Goal: Information Seeking & Learning: Find specific fact

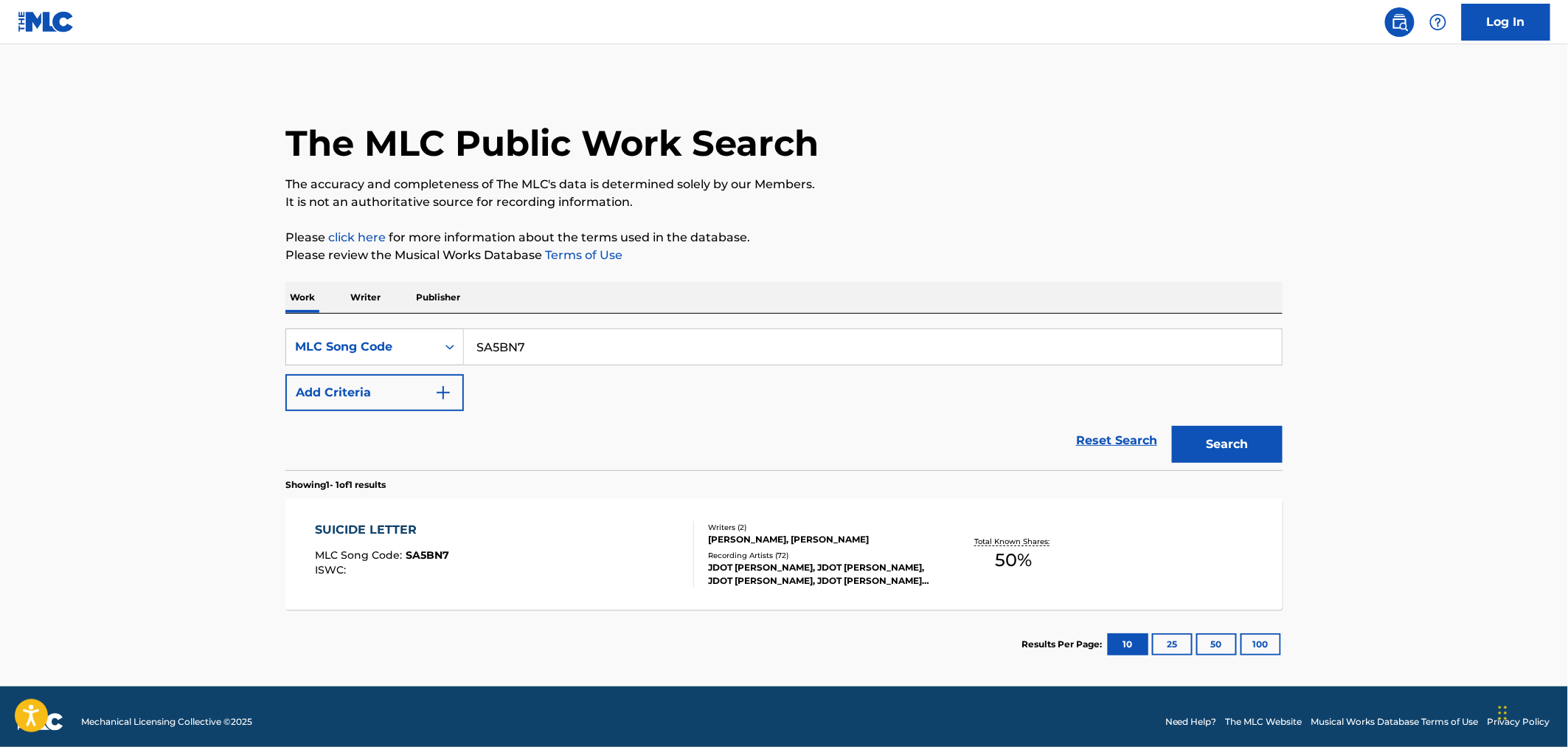
click at [572, 550] on div "SUICIDE LETTER MLC Song Code : SA5BN7 ISWC :" at bounding box center [505, 554] width 379 height 67
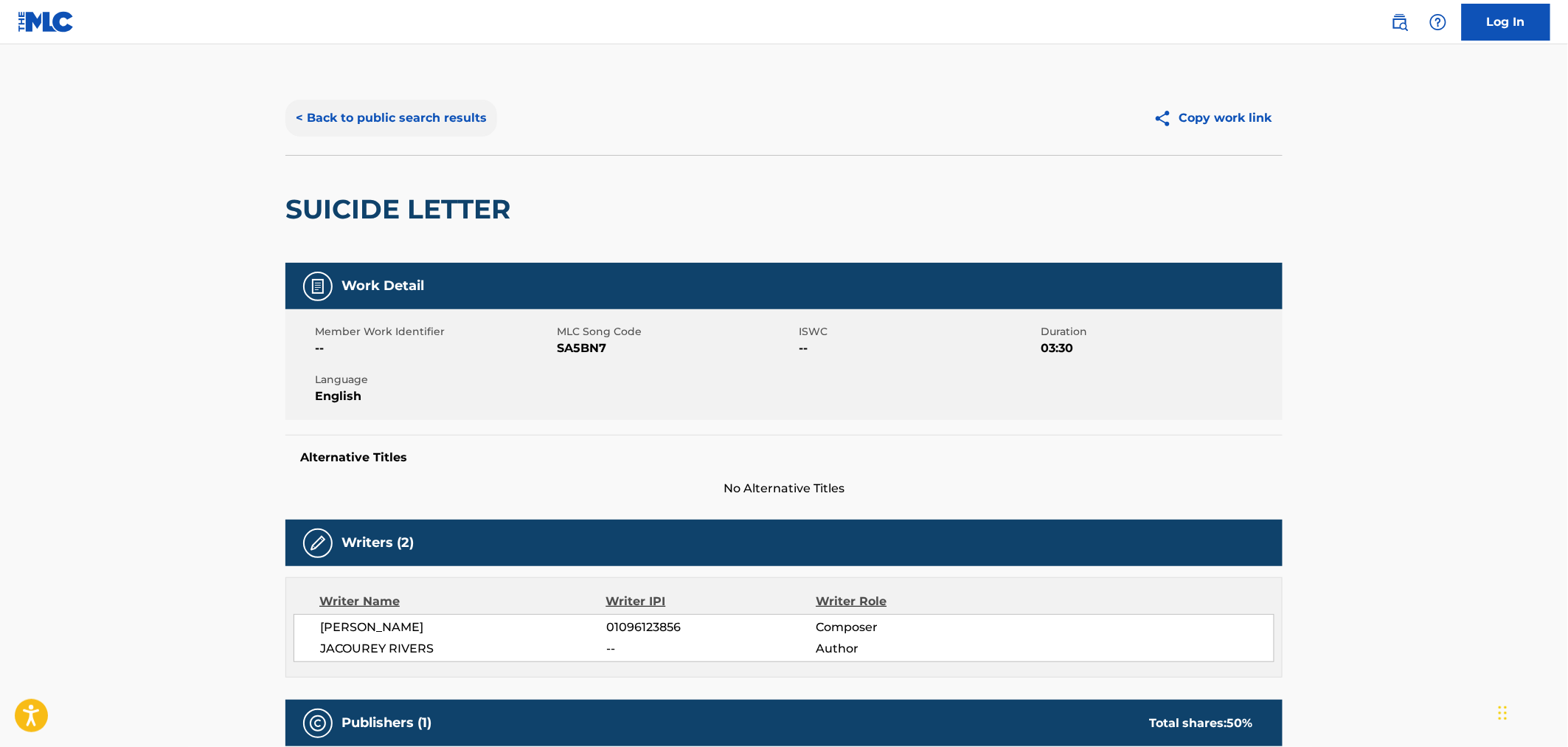
click at [387, 107] on button "< Back to public search results" at bounding box center [391, 118] width 211 height 37
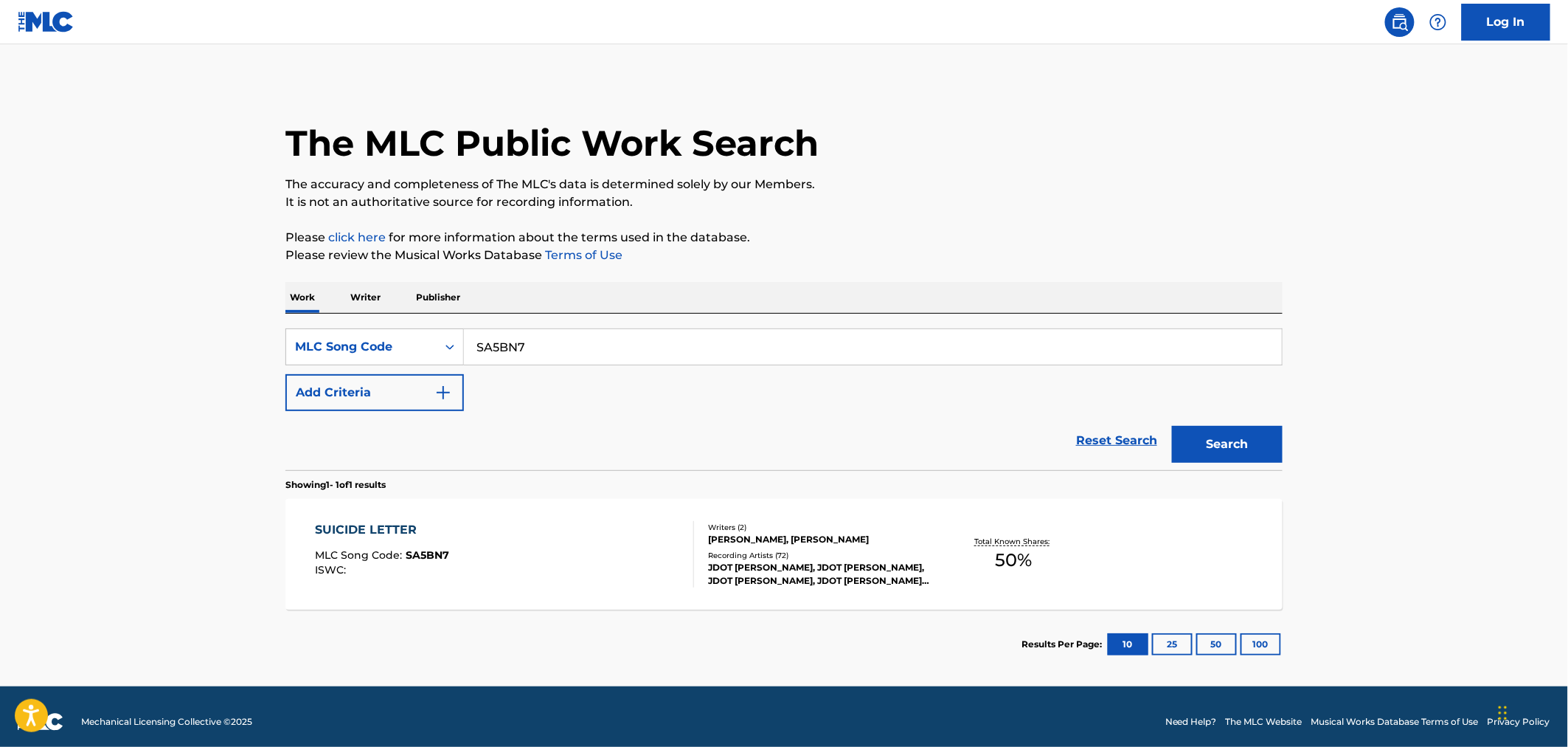
click at [541, 574] on div "SUICIDE LETTER MLC Song Code : SA5BN7 ISWC :" at bounding box center [505, 554] width 379 height 67
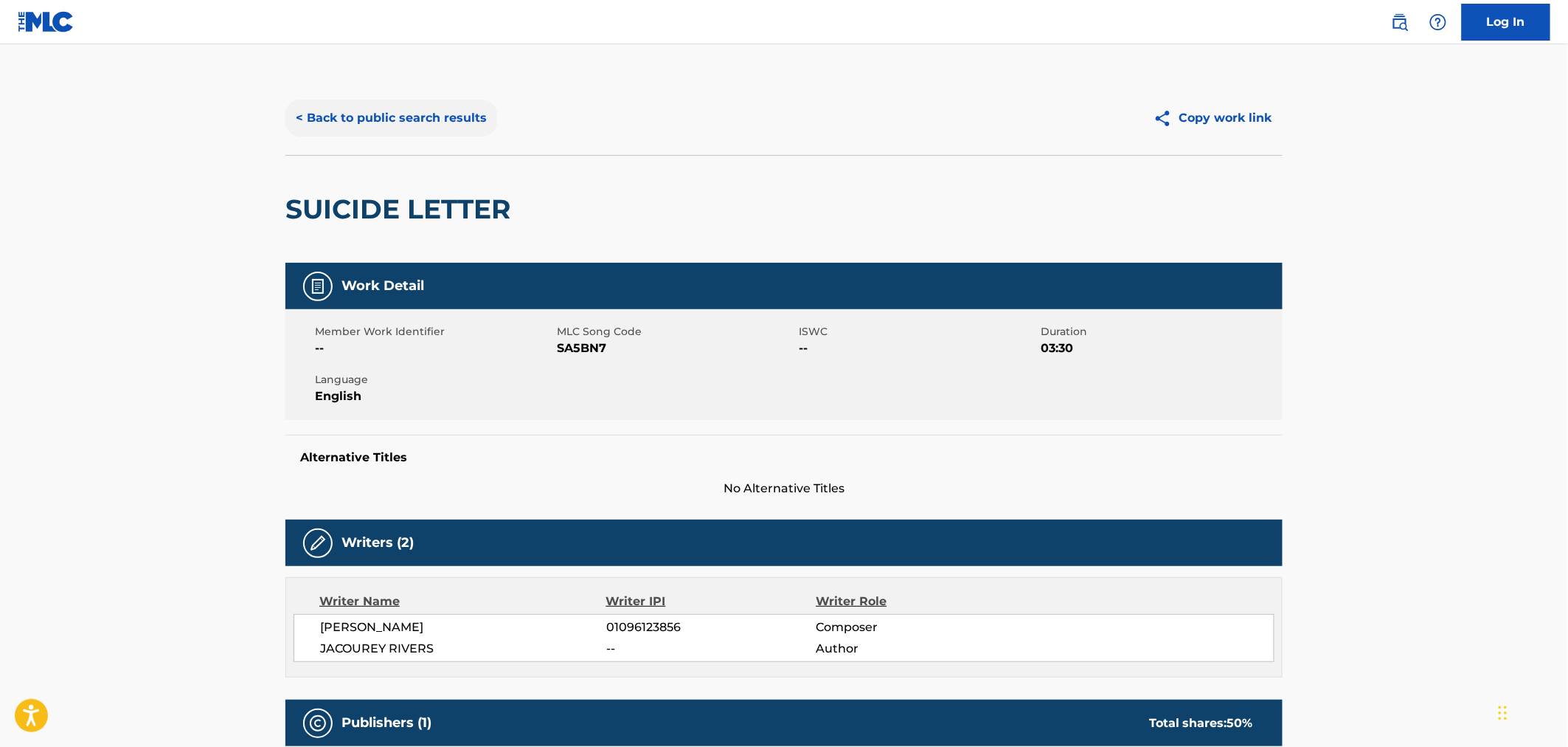
click at [384, 112] on button "< Back to public search results" at bounding box center [391, 118] width 211 height 37
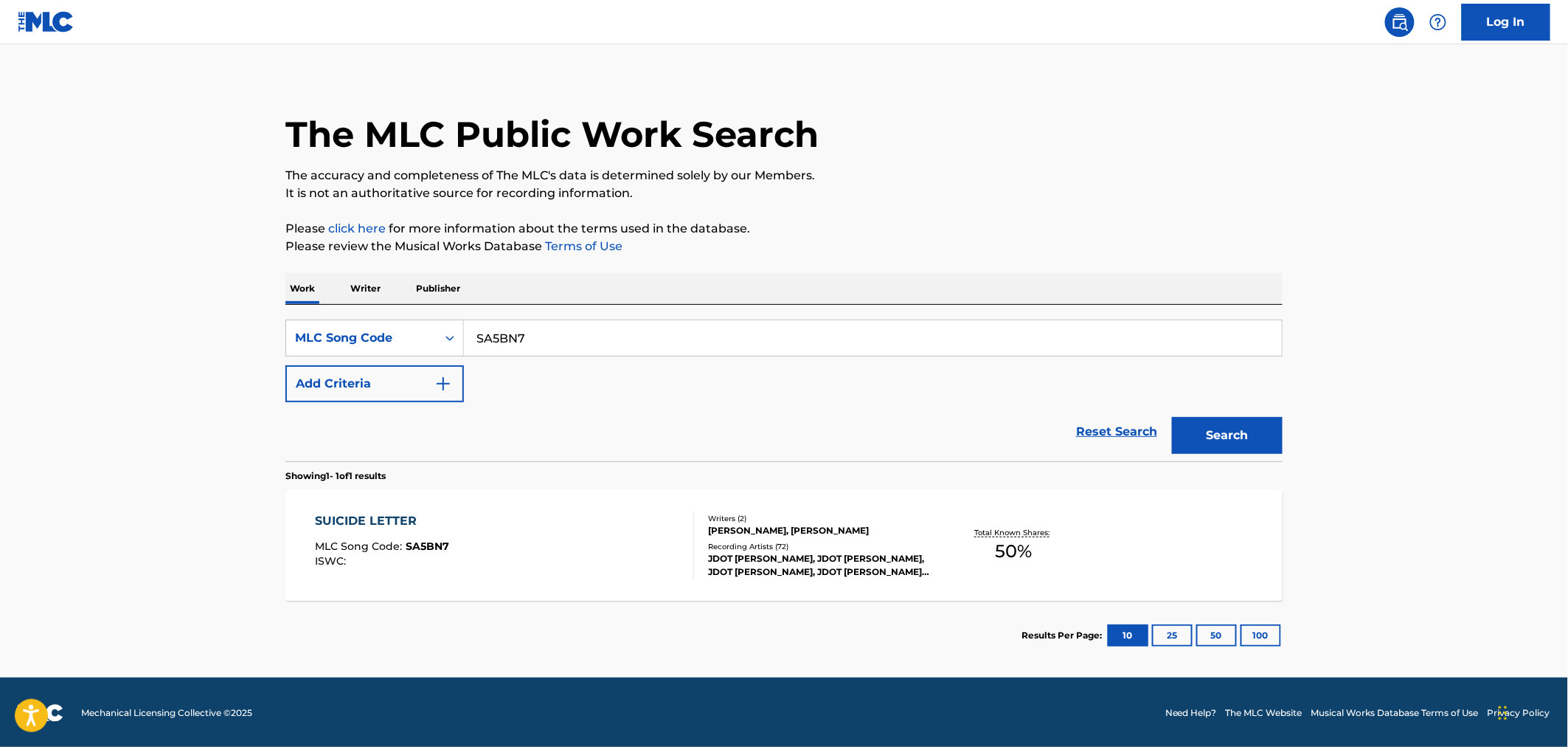
scroll to position [11, 0]
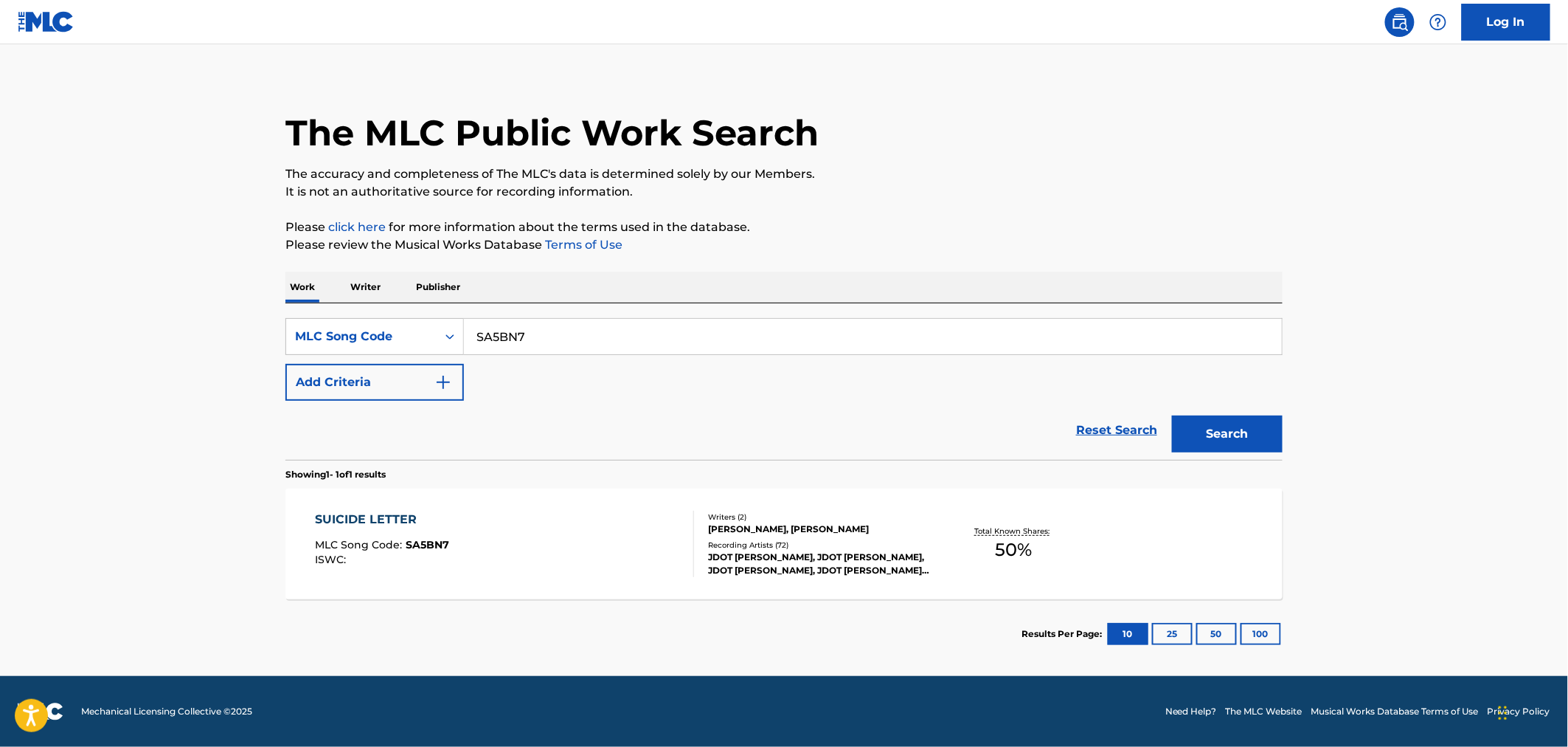
drag, startPoint x: 570, startPoint y: 336, endPoint x: 304, endPoint y: 271, distance: 273.8
click at [345, 299] on div "Work Writer Publisher SearchWithCriteria6cb1ecbd-ab86-46b0-ae85-9febd655ae97 ML…" at bounding box center [784, 470] width 997 height 397
type input "B9718W"
click at [1172, 415] on button "Search" at bounding box center [1227, 434] width 111 height 37
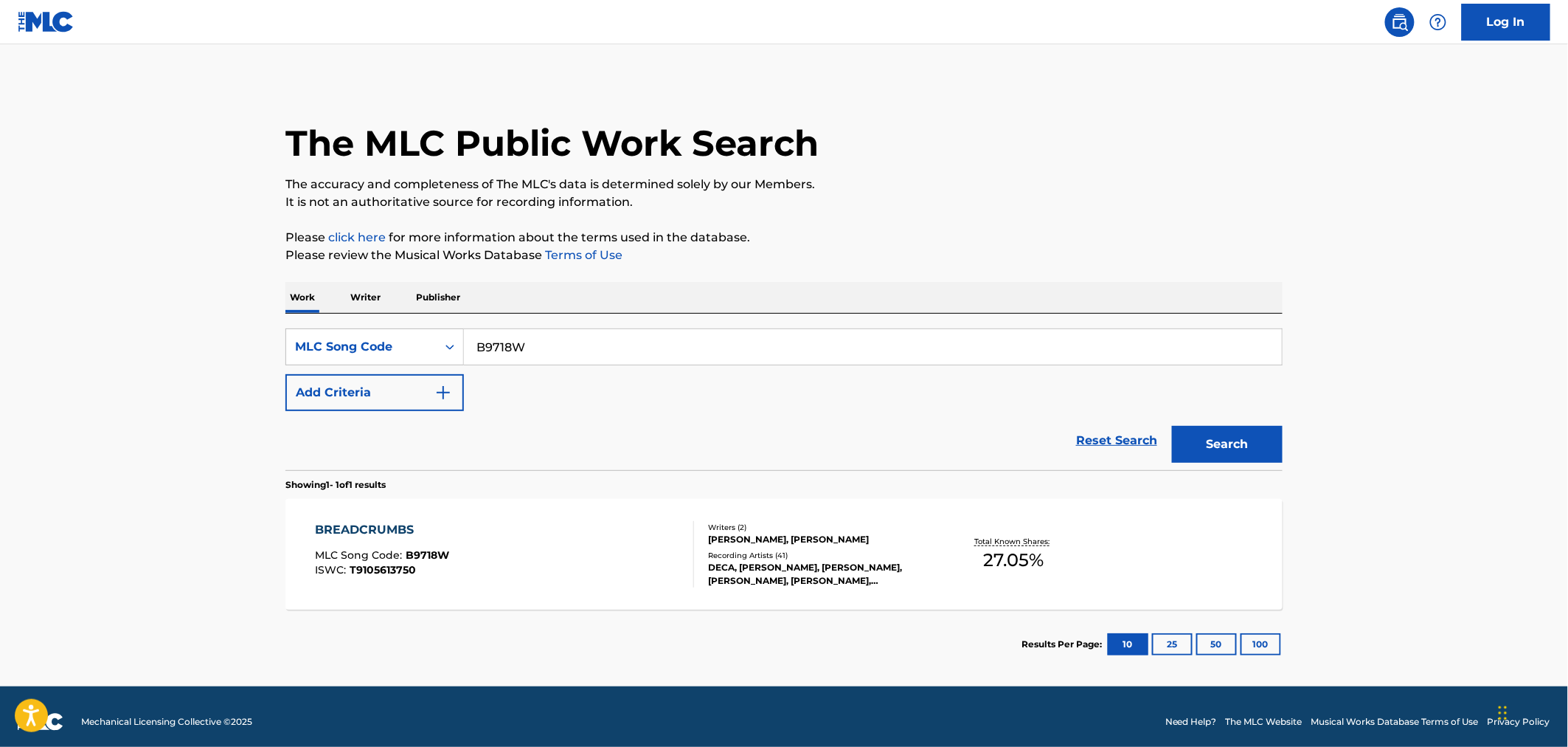
click at [624, 569] on div "BREADCRUMBS MLC Song Code : B9718W ISWC : T9105613750" at bounding box center [505, 554] width 379 height 67
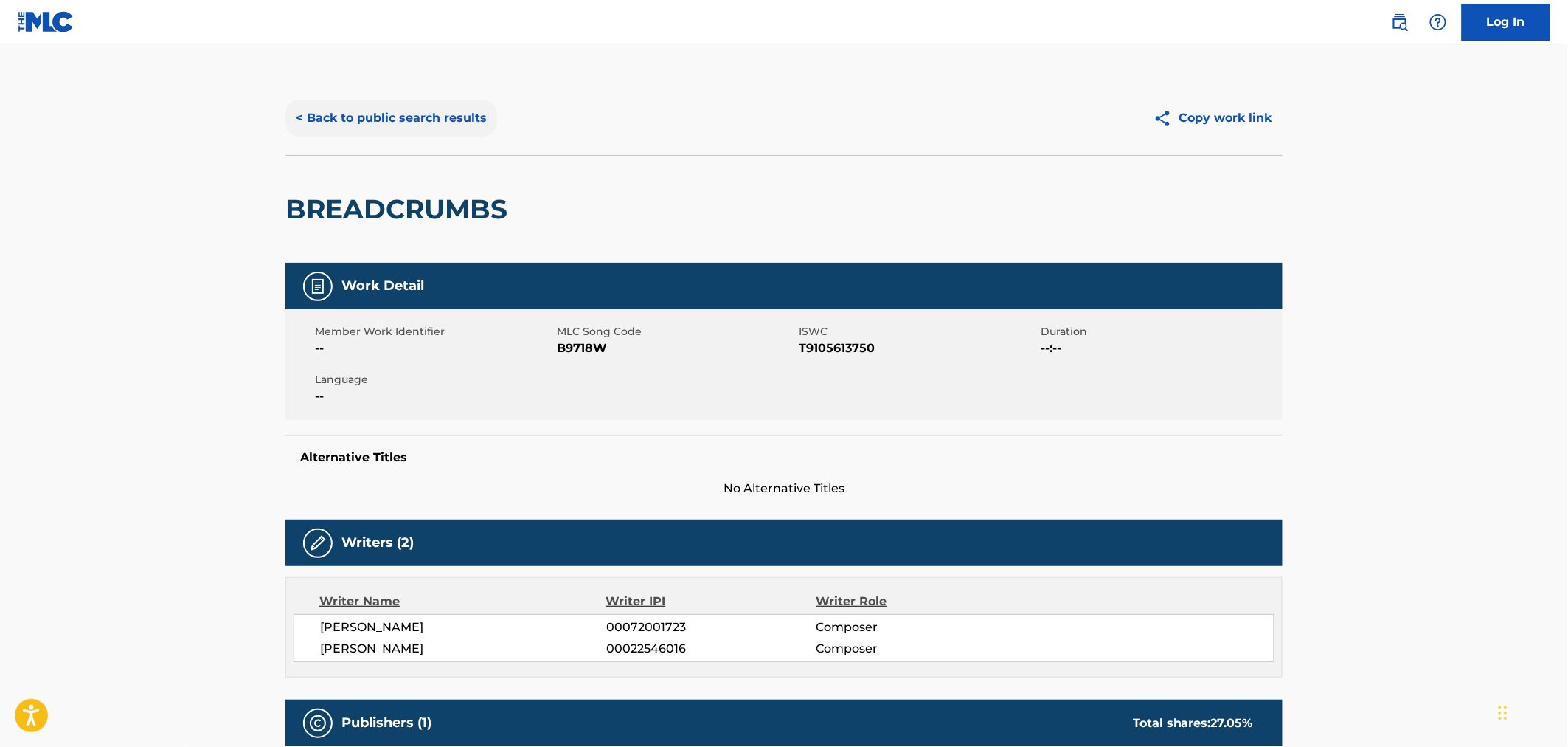
click at [381, 113] on button "< Back to public search results" at bounding box center [391, 118] width 211 height 37
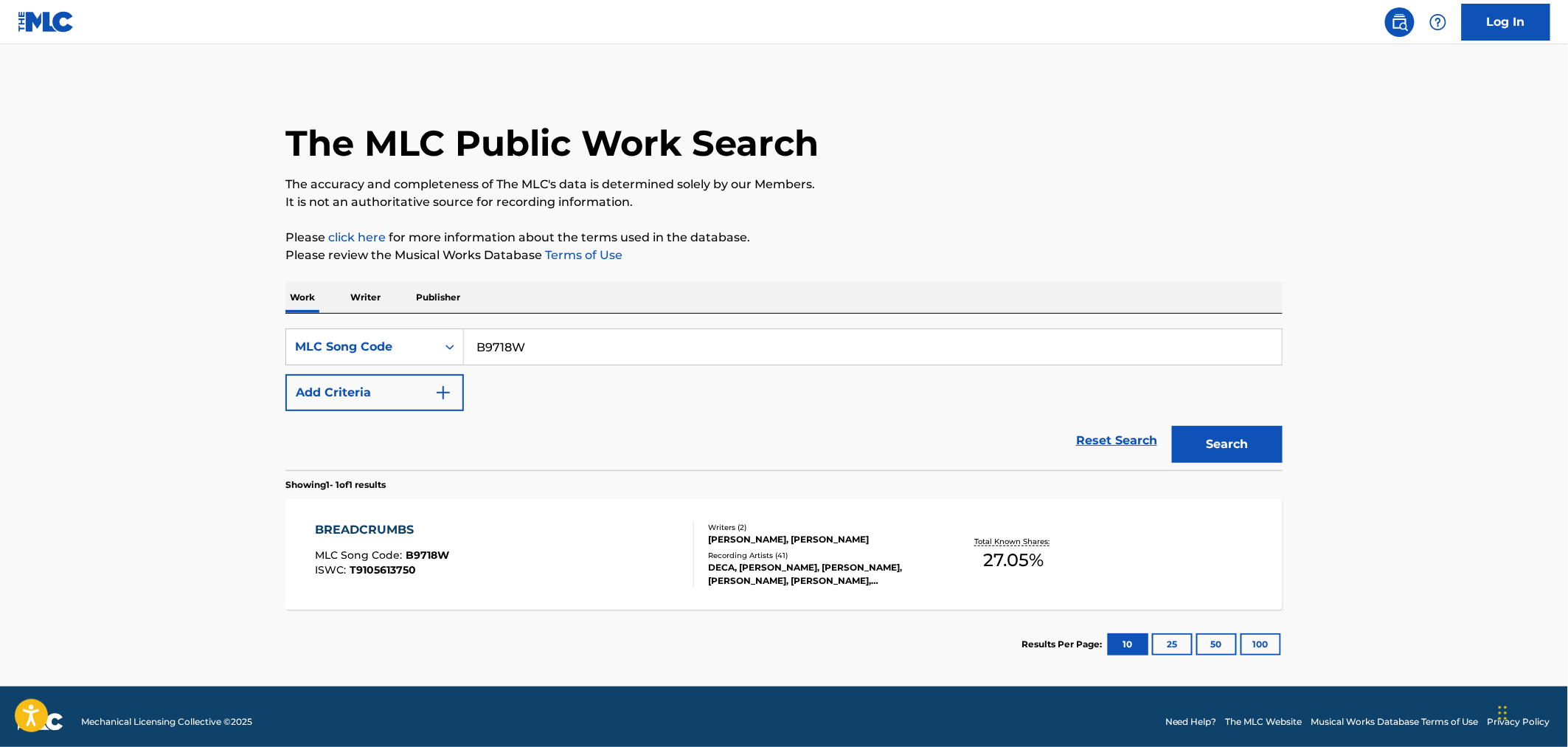
drag, startPoint x: 437, startPoint y: 322, endPoint x: 285, endPoint y: 278, distance: 158.2
click at [298, 304] on div "Work Writer Publisher SearchWithCriteria6cb1ecbd-ab86-46b0-ae85-9febd655ae97 ML…" at bounding box center [784, 480] width 997 height 397
click at [1172, 426] on button "Search" at bounding box center [1227, 444] width 111 height 37
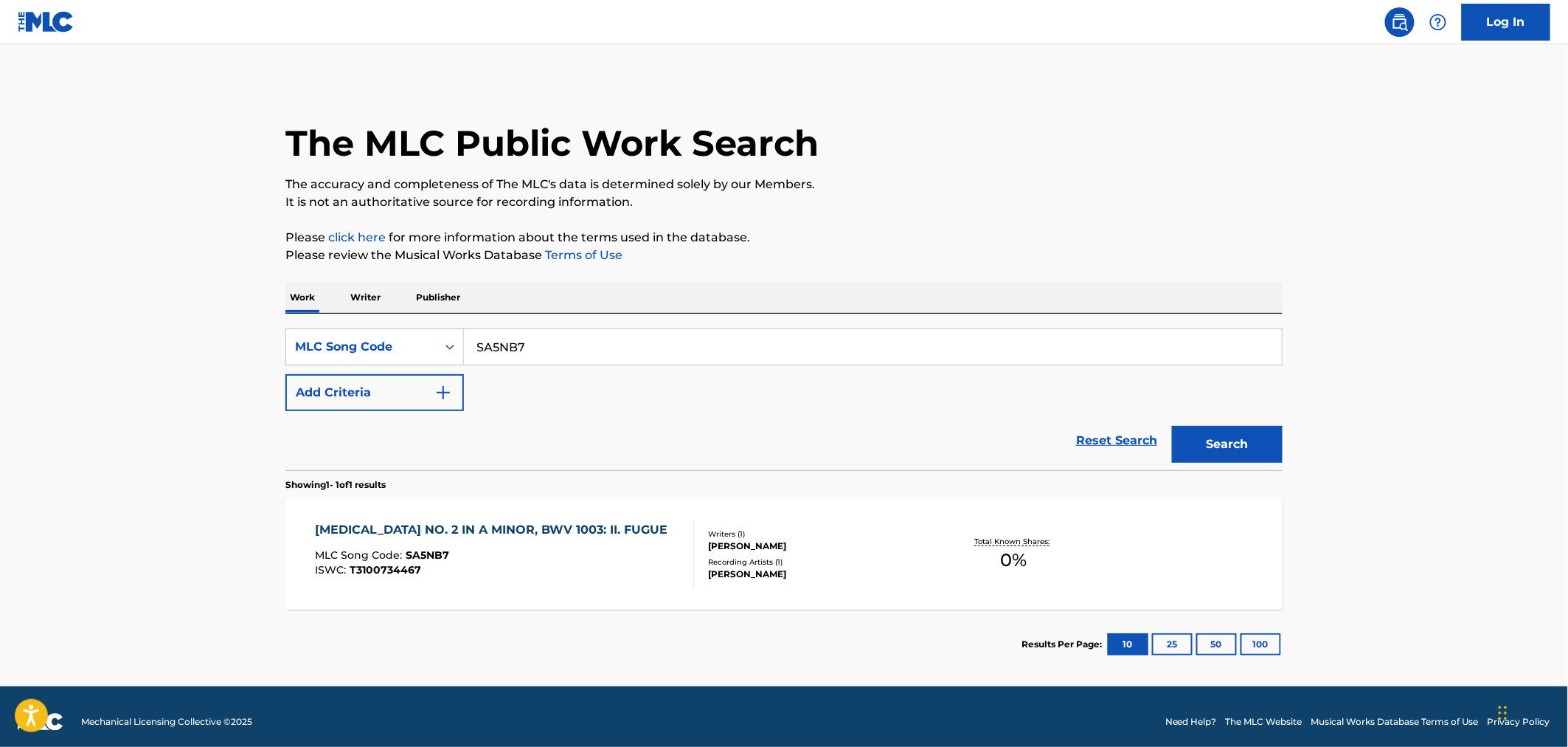
click at [502, 345] on input "SA5NB7" at bounding box center [872, 346] width 818 height 35
type input "SA5BN7"
click at [1172, 426] on button "Search" at bounding box center [1227, 444] width 111 height 37
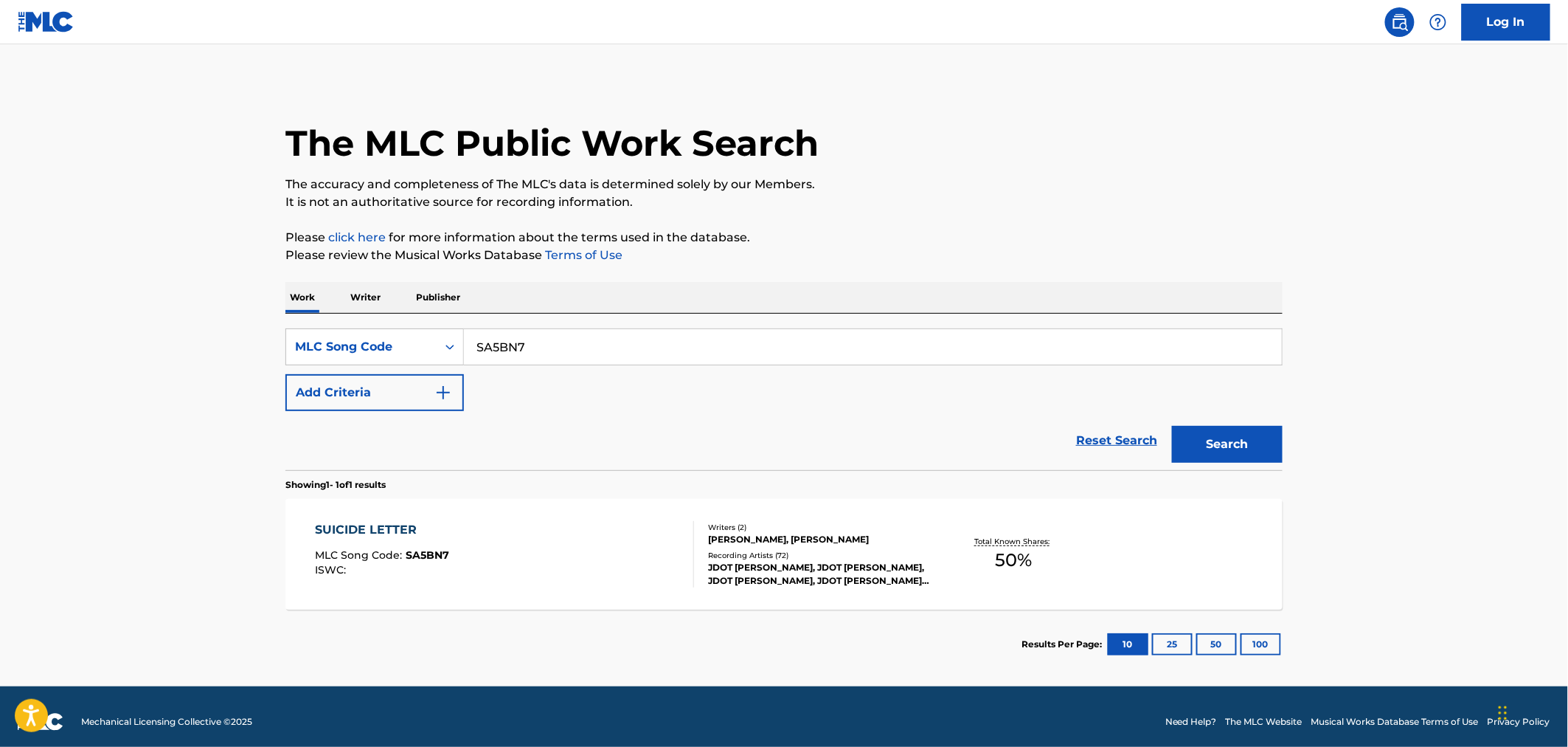
click at [562, 532] on div "SUICIDE LETTER MLC Song Code : SA5BN7 ISWC :" at bounding box center [505, 554] width 379 height 67
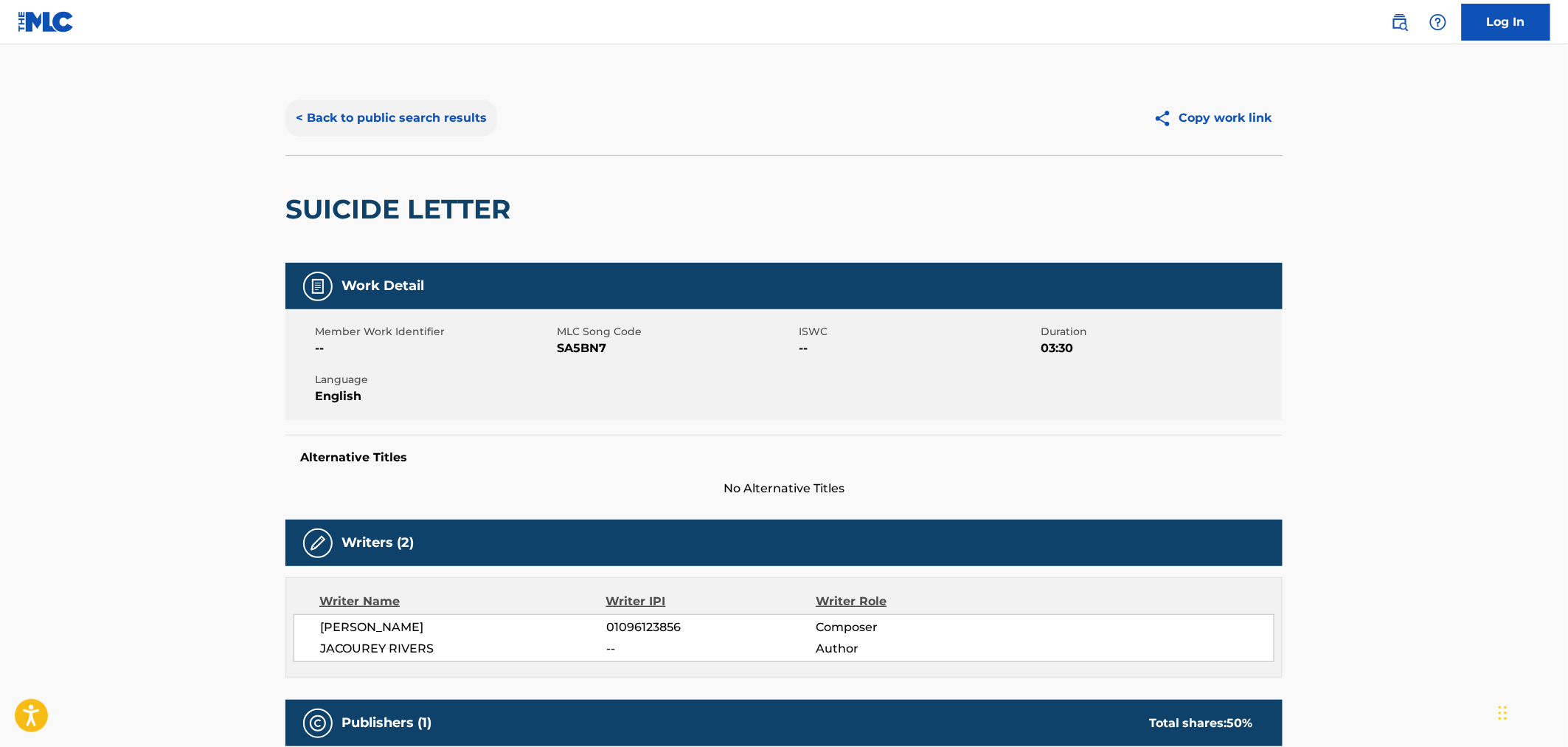
click at [440, 123] on button "< Back to public search results" at bounding box center [391, 118] width 211 height 37
